Goal: Transaction & Acquisition: Book appointment/travel/reservation

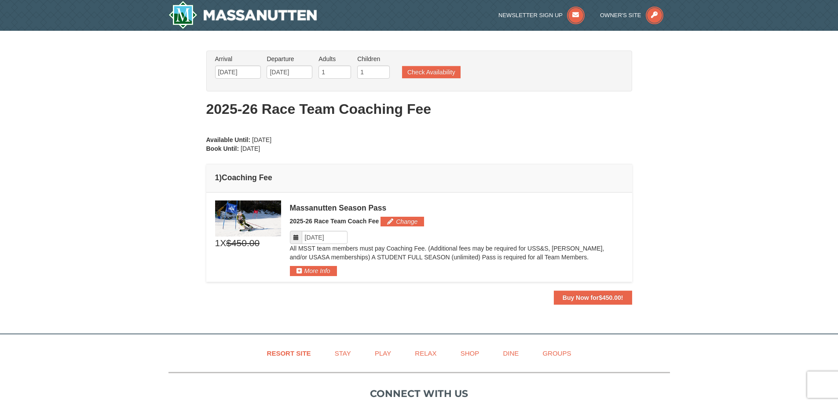
click at [298, 237] on icon at bounding box center [296, 238] width 6 height 6
click at [297, 237] on icon at bounding box center [296, 238] width 6 height 6
click at [326, 237] on input "Please format dates MM/DD/YYYY" at bounding box center [325, 237] width 46 height 13
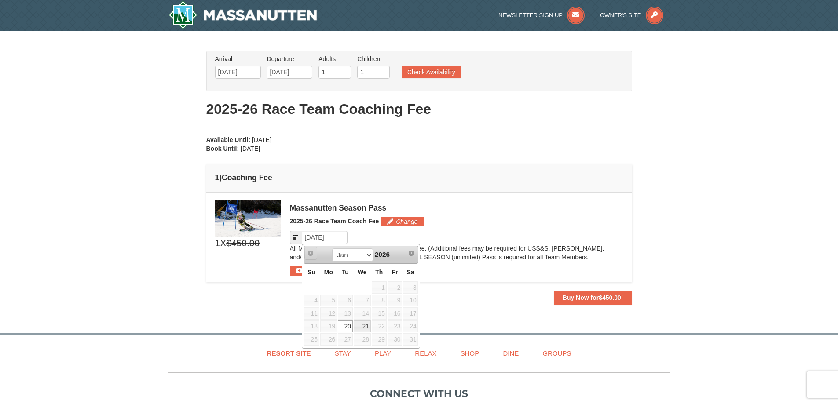
click at [308, 252] on span "Prev" at bounding box center [310, 253] width 7 height 7
click at [496, 200] on td "×" at bounding box center [419, 237] width 426 height 89
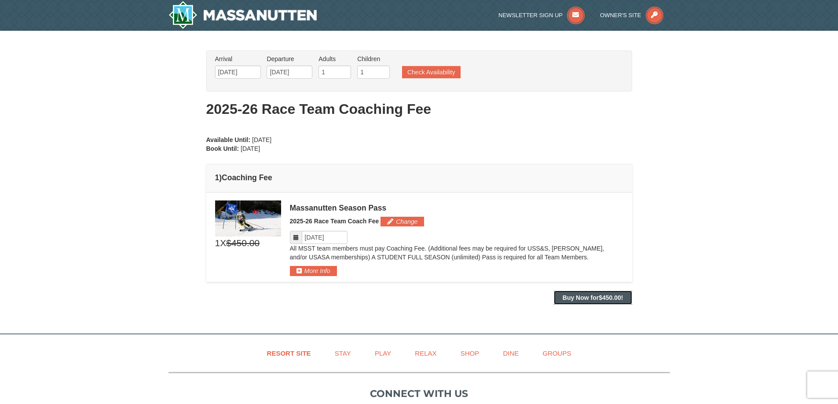
click at [576, 300] on strong "Buy Now for $450.00 !" at bounding box center [593, 297] width 61 height 7
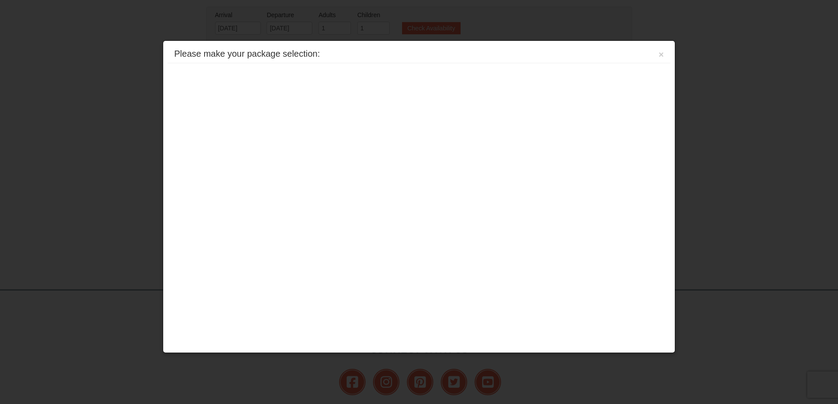
scroll to position [87, 0]
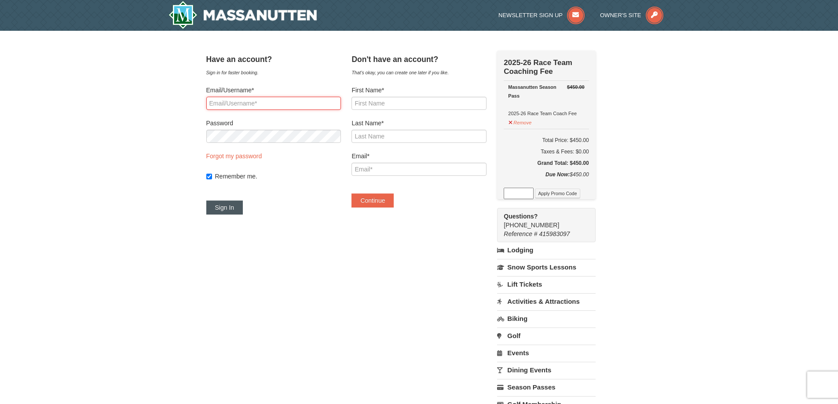
type input "godrimartis@yahoo.com"
click at [239, 210] on button "Sign In" at bounding box center [224, 208] width 37 height 14
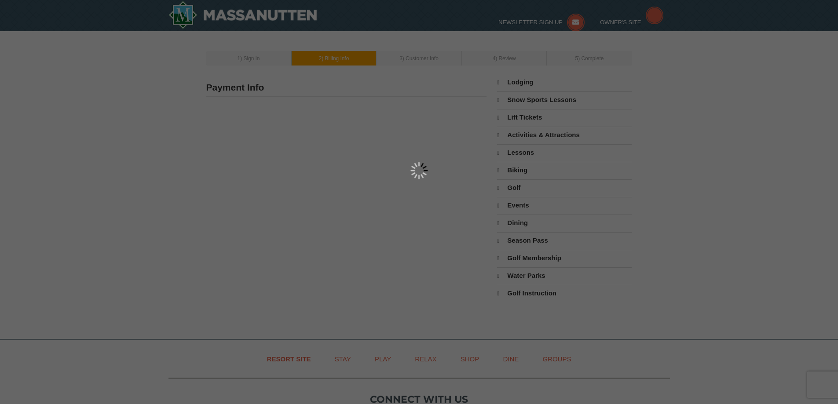
select select "9"
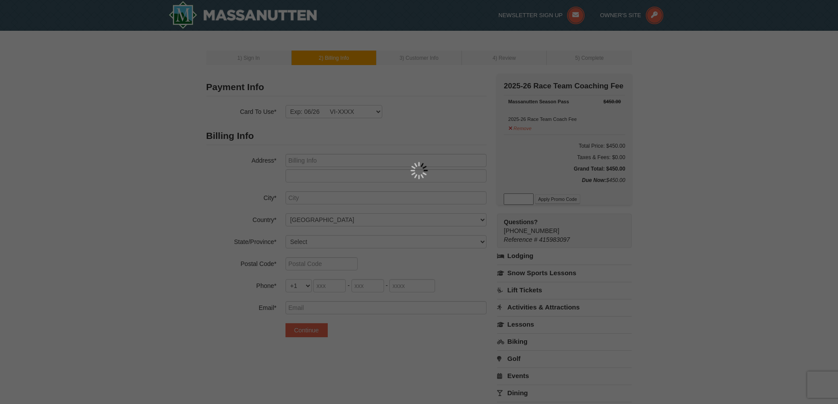
type input "2706 Robson Ct"
type input "Richmond"
select select "VA"
type input "23233"
type input "804"
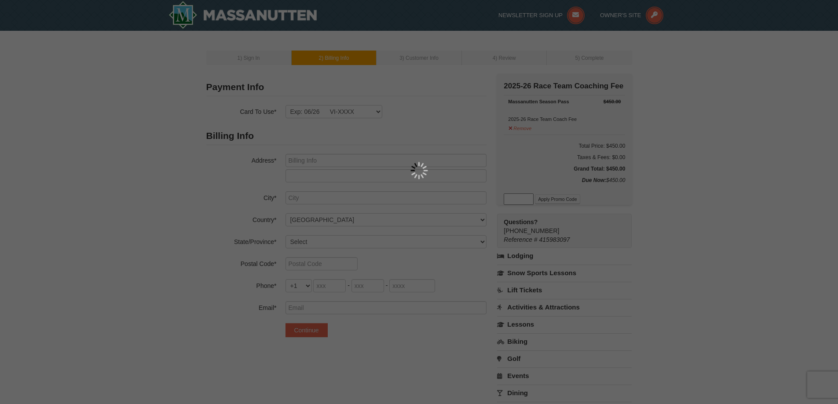
type input "868"
type input "5401"
type input "godrimartis@yahoo.com"
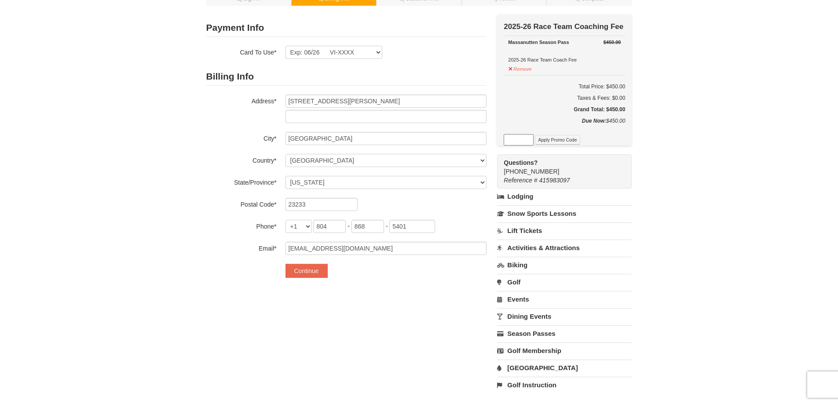
scroll to position [44, 0]
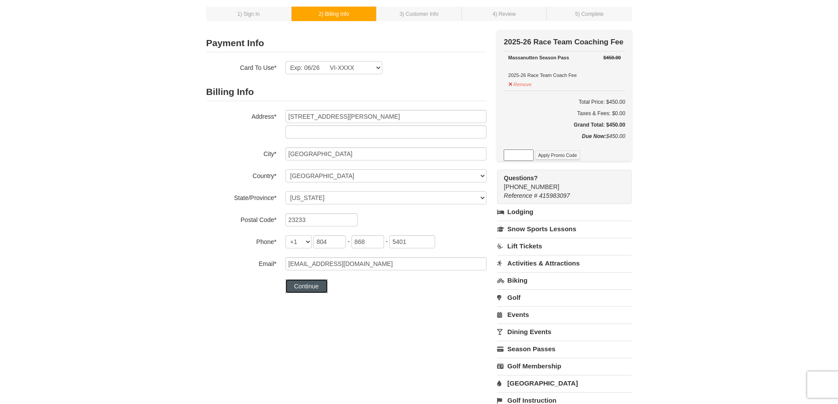
drag, startPoint x: 306, startPoint y: 286, endPoint x: 378, endPoint y: 95, distance: 204.4
click at [422, 106] on form "Payment Info Card To Use* Exp: 06/26 VI-XXXX Exp: 02/29 AX-XXXX New Card Are yo…" at bounding box center [346, 163] width 280 height 259
click at [367, 70] on select "Exp: 06/26 VI-XXXX Exp: 02/29 AX-XXXX New Card" at bounding box center [334, 67] width 97 height 13
select select
click at [286, 61] on select "Exp: 06/26 VI-XXXX Exp: 02/29 AX-XXXX New Card" at bounding box center [334, 67] width 97 height 13
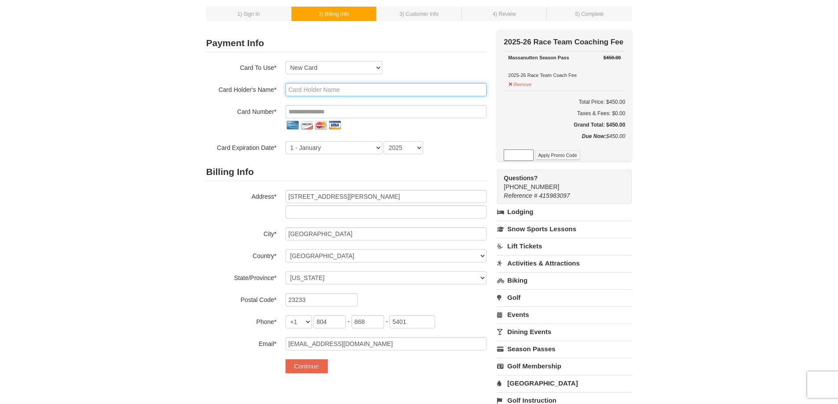
click at [308, 91] on input "text" at bounding box center [386, 89] width 201 height 13
click at [312, 113] on input "tel" at bounding box center [386, 111] width 201 height 13
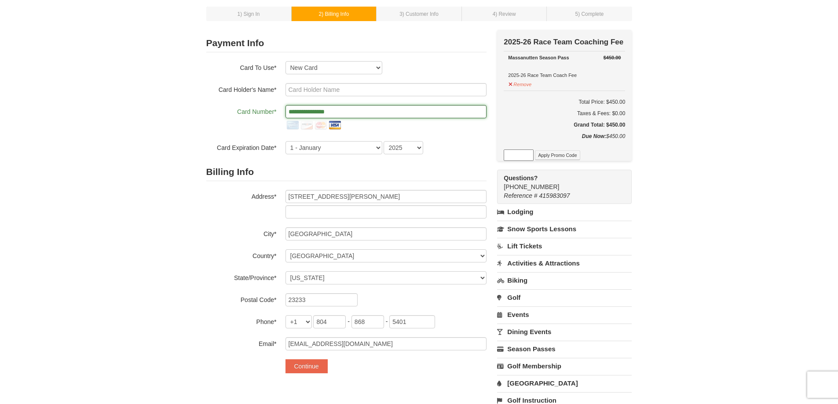
type input "**********"
click at [338, 87] on input "text" at bounding box center [386, 89] width 201 height 13
type input "Istvan Godri Martis"
select select "6"
select select "2026"
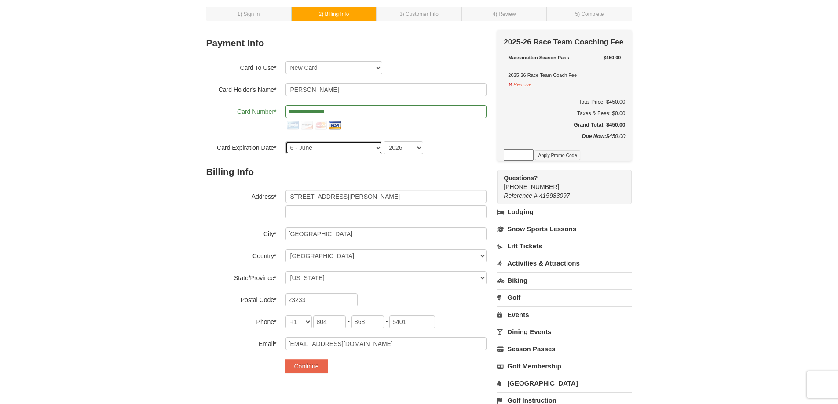
click at [349, 151] on select "1 - January 2 - February 3 - March 4 - April 5 - May 6 - June 7 - July 8 - Augu…" at bounding box center [334, 147] width 97 height 13
click at [286, 141] on select "1 - January 2 - February 3 - March 4 - April 5 - May 6 - June 7 - July 8 - Augu…" at bounding box center [334, 147] width 97 height 13
click at [354, 147] on select "1 - January 2 - February 3 - March 4 - April 5 - May 6 - June 7 - July 8 - Augu…" at bounding box center [334, 147] width 97 height 13
select select "8"
click at [286, 141] on select "1 - January 2 - February 3 - March 4 - April 5 - May 6 - June 7 - July 8 - Augu…" at bounding box center [334, 147] width 97 height 13
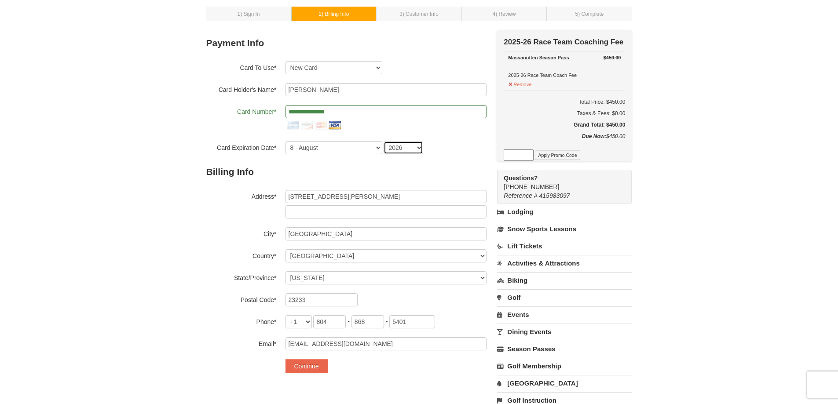
click at [405, 144] on select "2025 2026 2027 2028 2029 2030 2031 2032 2033 2034" at bounding box center [404, 147] width 40 height 13
select select "2030"
click at [384, 141] on select "2025 2026 2027 2028 2029 2030 2031 2032 2033 2034" at bounding box center [404, 147] width 40 height 13
click at [349, 166] on h2 "Billing Info" at bounding box center [346, 172] width 280 height 18
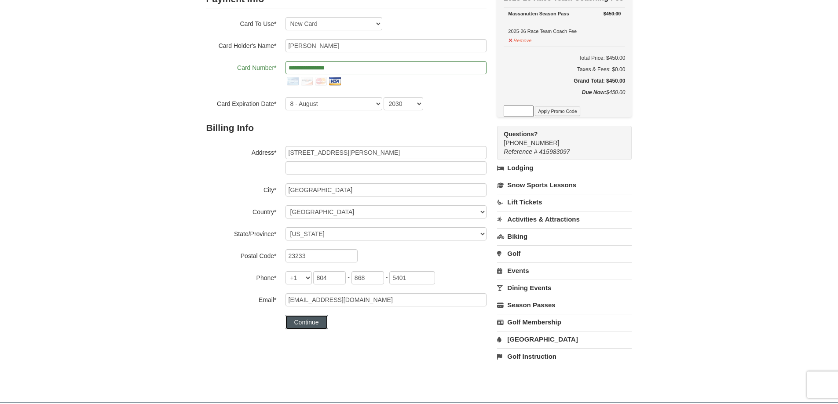
click at [310, 322] on button "Continue" at bounding box center [307, 323] width 42 height 14
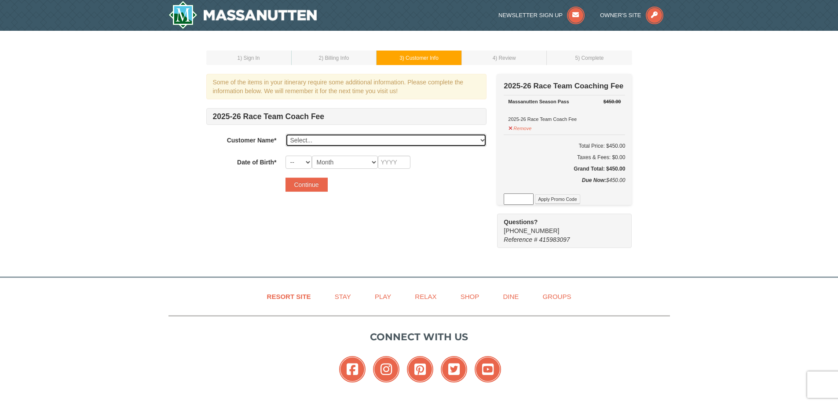
click at [329, 142] on select "Select... Istvan Godri Martis Maya Godri Martis Andrea Godri Martis Gray Lawson…" at bounding box center [386, 140] width 201 height 13
select select "20446213"
click at [286, 134] on select "Select... Istvan Godri Martis Maya Godri Martis Andrea Godri Martis Gray Lawson…" at bounding box center [386, 140] width 201 height 13
select select "14"
select select "01"
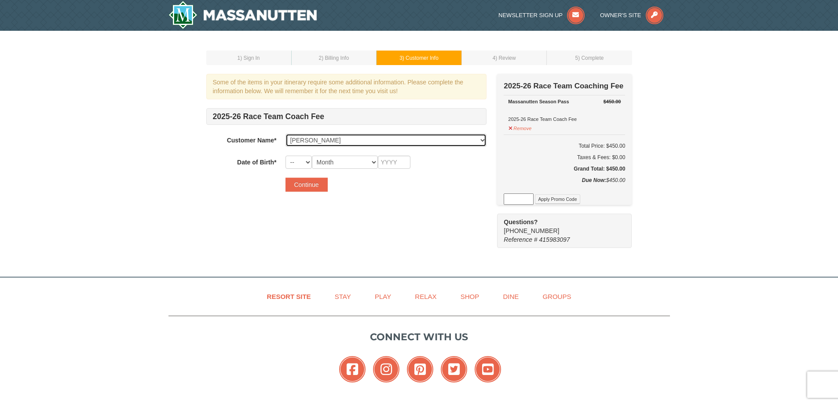
type input "2019"
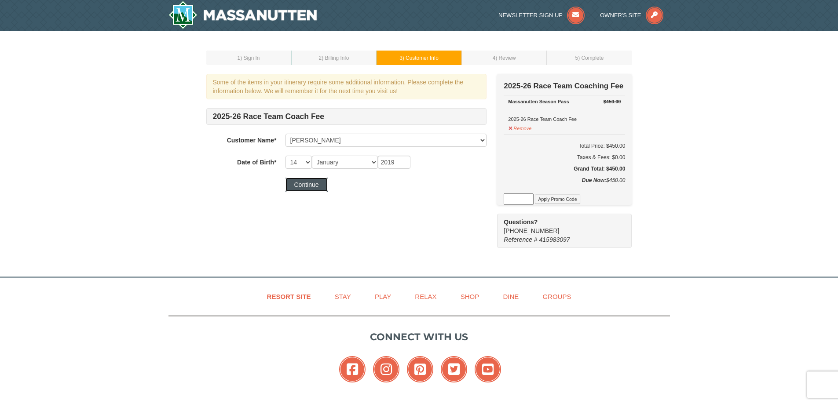
click at [312, 183] on button "Continue" at bounding box center [307, 185] width 42 height 14
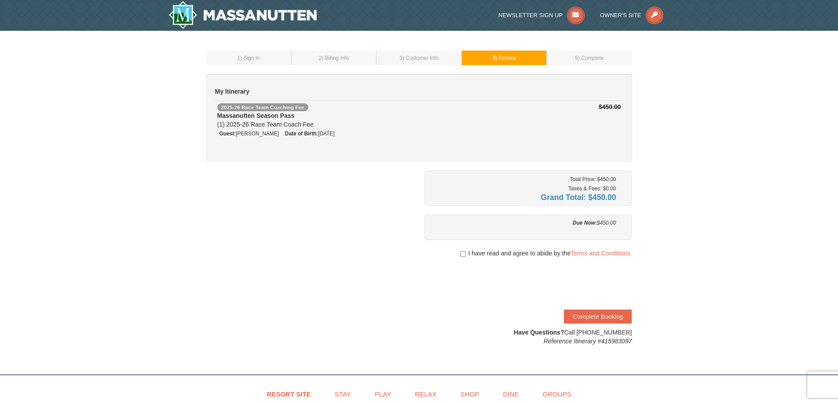
click at [465, 257] on div "I have read and agree to abide by the Terms and Conditions." at bounding box center [529, 253] width 208 height 9
click at [463, 256] on input "checkbox" at bounding box center [463, 254] width 6 height 7
checkbox input "true"
click at [596, 316] on button "Complete Booking" at bounding box center [598, 317] width 68 height 14
